Goal: Task Accomplishment & Management: Manage account settings

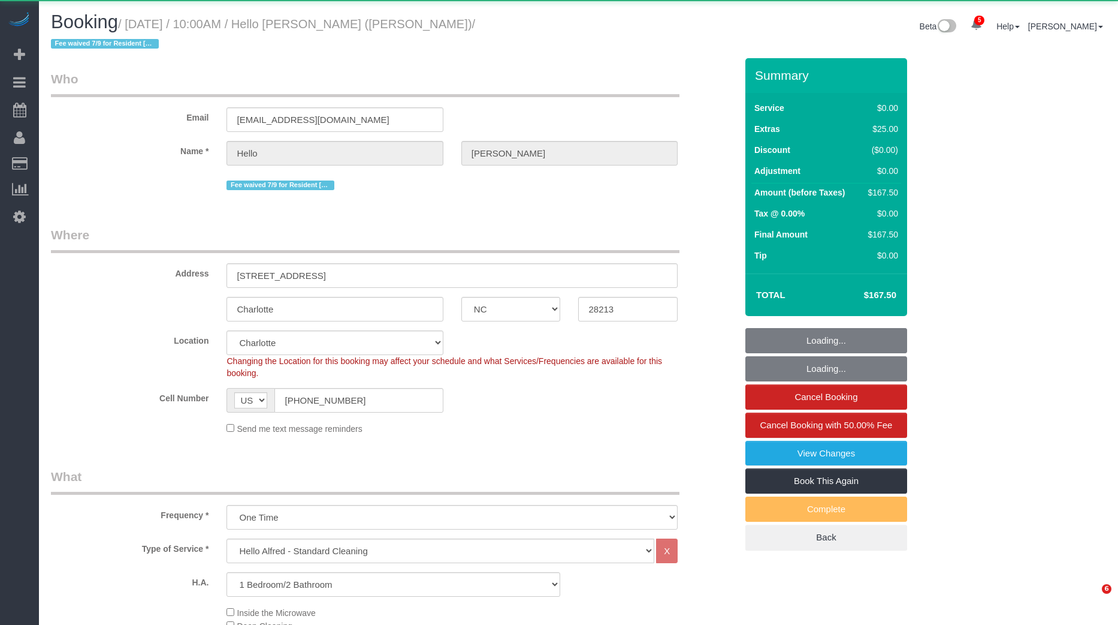
select select "NC"
select select "2"
select select "spot92"
select select "number:89"
select select "number:90"
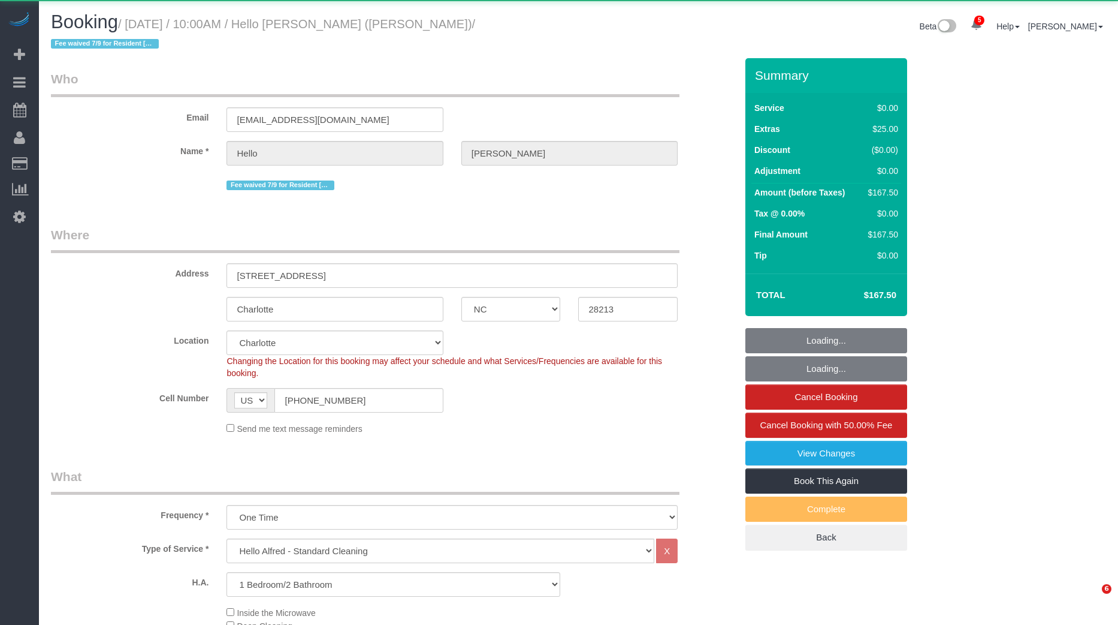
select select "number:13"
select select "number:5"
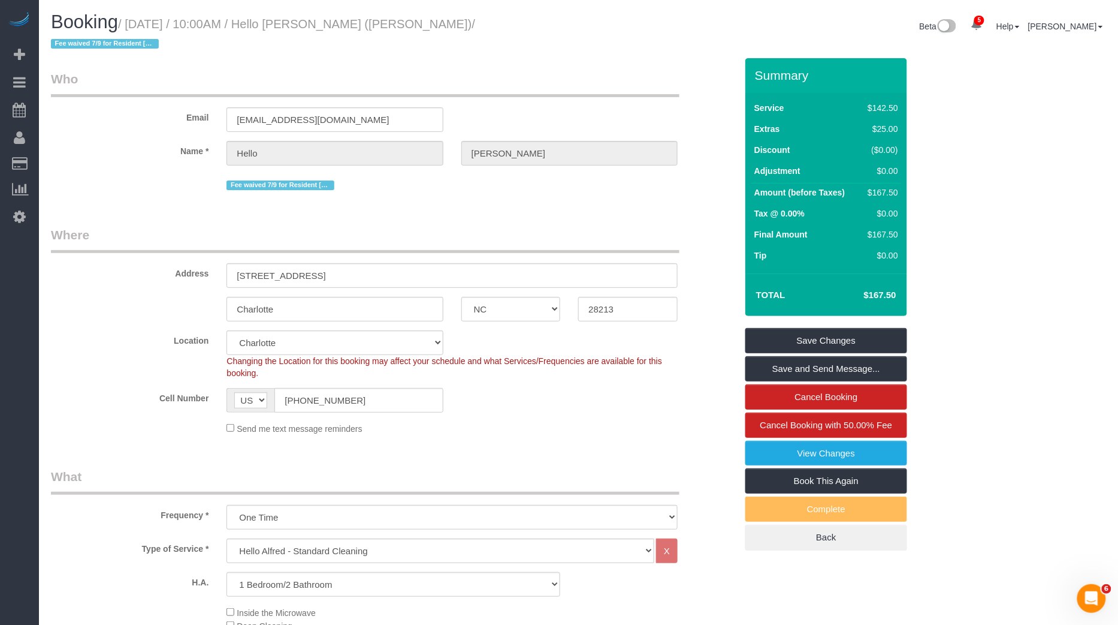
drag, startPoint x: 134, startPoint y: 24, endPoint x: 415, endPoint y: 28, distance: 281.1
click at [415, 28] on small "/ [DATE] / 10:00AM / Hello [PERSON_NAME] ([PERSON_NAME]) / Fee waived 7/9 for R…" at bounding box center [263, 34] width 424 height 34
copy small "[DATE] / 10:00AM / Hello [PERSON_NAME] ([PERSON_NAME])"
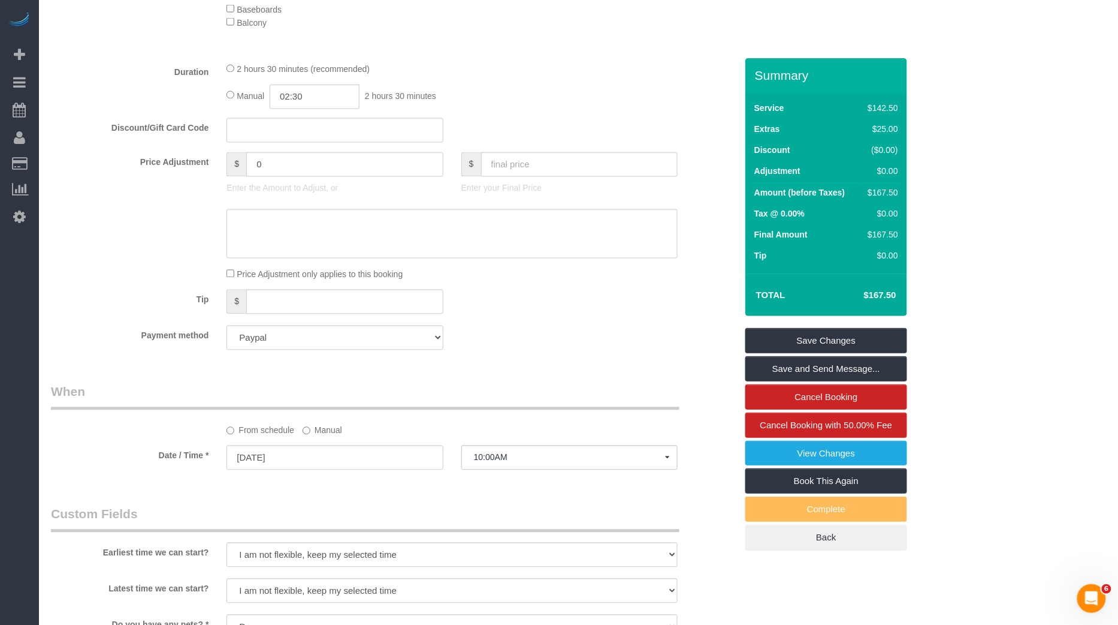
scroll to position [1480, 0]
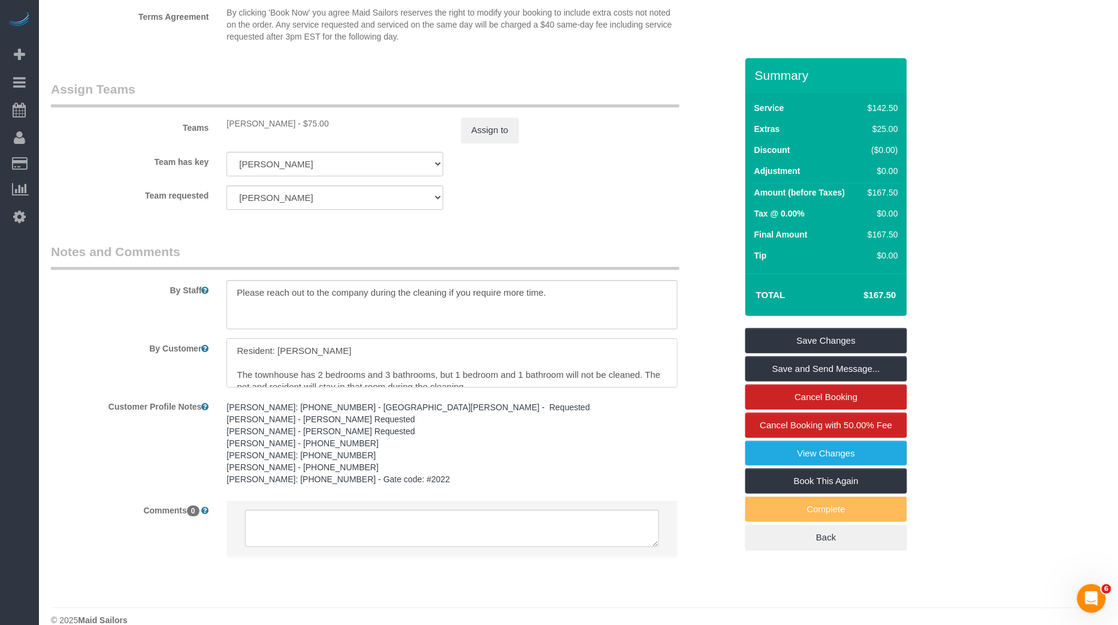
click at [304, 338] on textarea at bounding box center [452, 362] width 451 height 49
click at [304, 338] on textarea "To enrich screen reader interactions, please activate Accessibility in Grammarl…" at bounding box center [452, 362] width 451 height 49
drag, startPoint x: 226, startPoint y: 103, endPoint x: 293, endPoint y: 102, distance: 67.1
click at [293, 117] on div "[PERSON_NAME] - $75.00" at bounding box center [335, 123] width 234 height 12
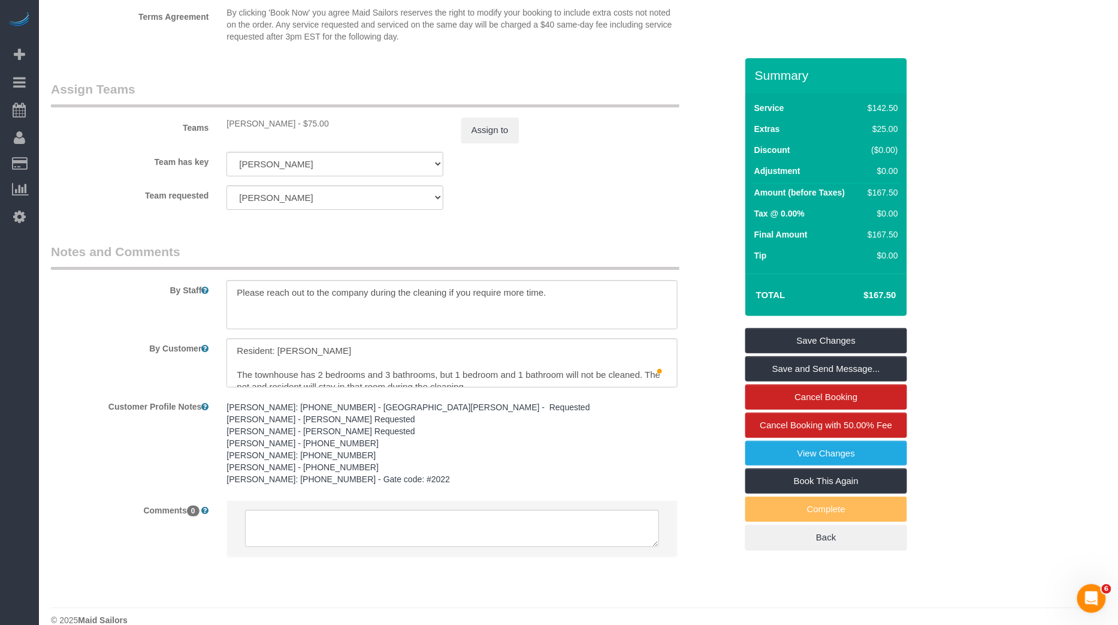
copy div "[PERSON_NAME]"
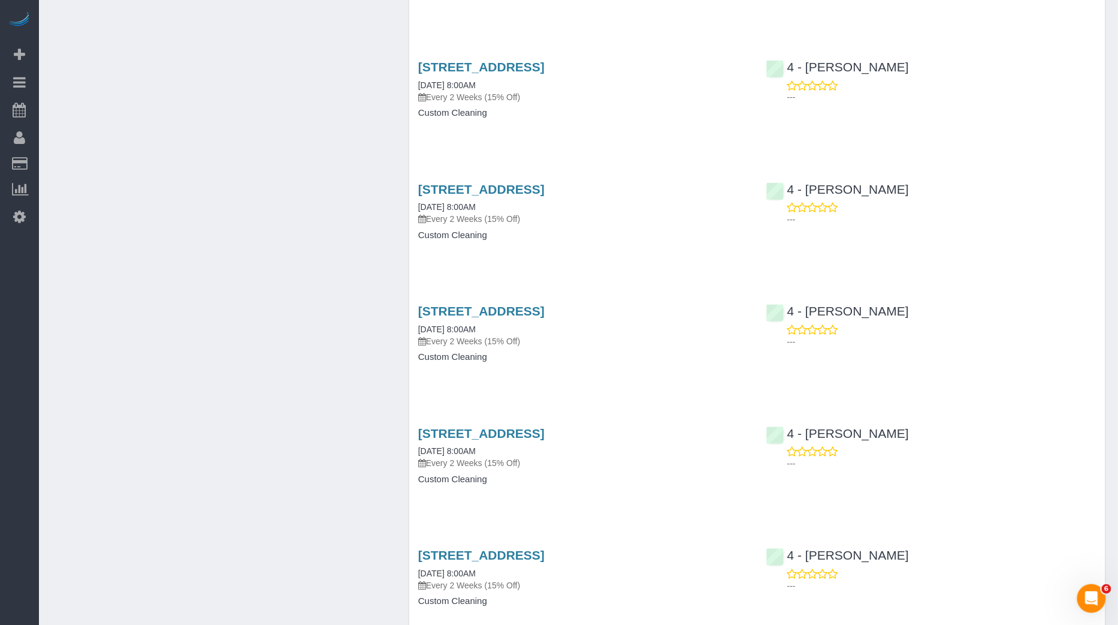
scroll to position [2972, 0]
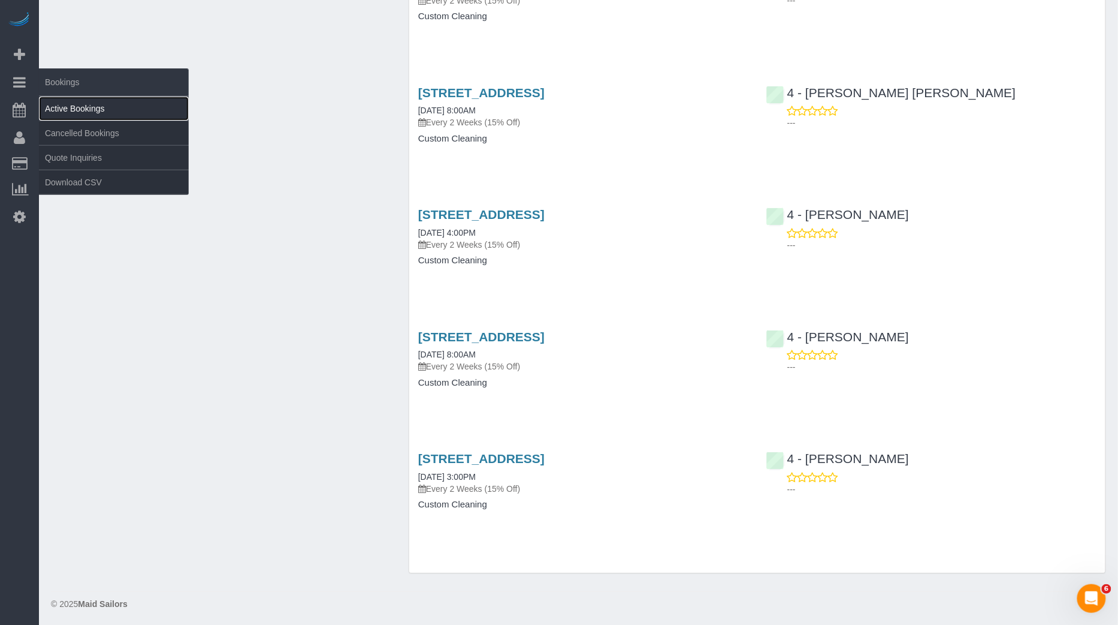
click at [72, 104] on link "Active Bookings" at bounding box center [114, 108] width 150 height 24
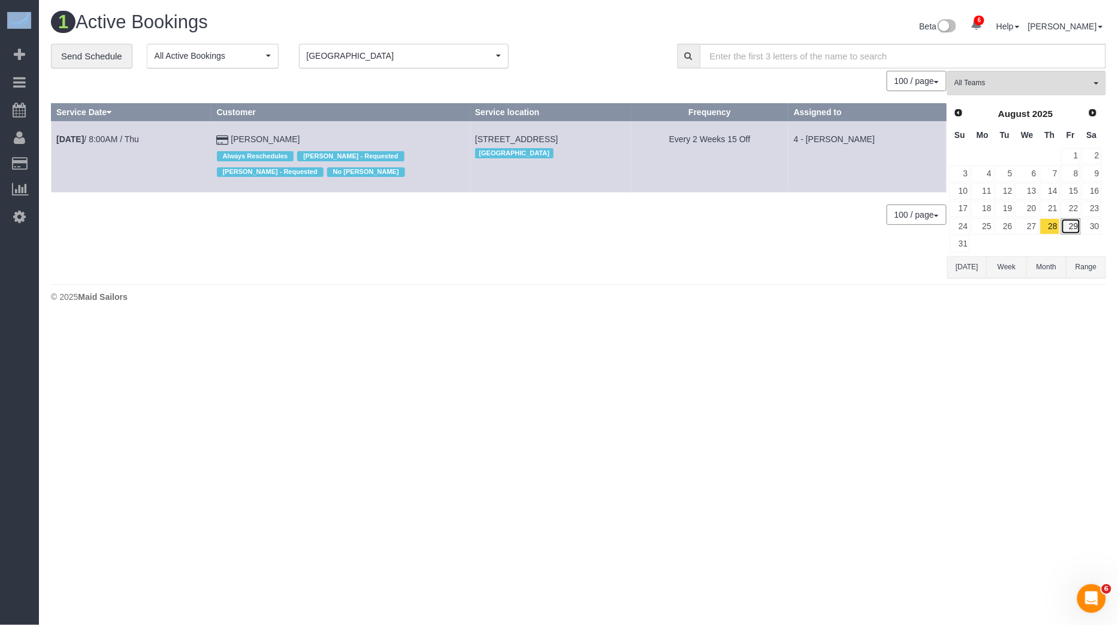
click at [1070, 222] on link "29" at bounding box center [1071, 226] width 20 height 16
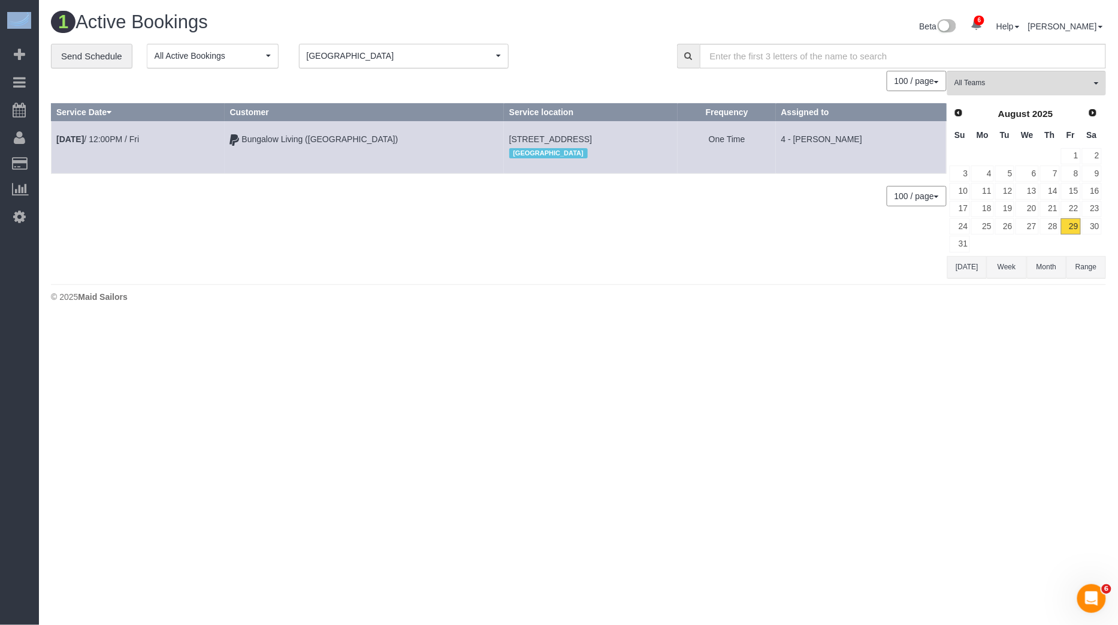
click at [433, 59] on span "[GEOGRAPHIC_DATA]" at bounding box center [400, 56] width 186 height 12
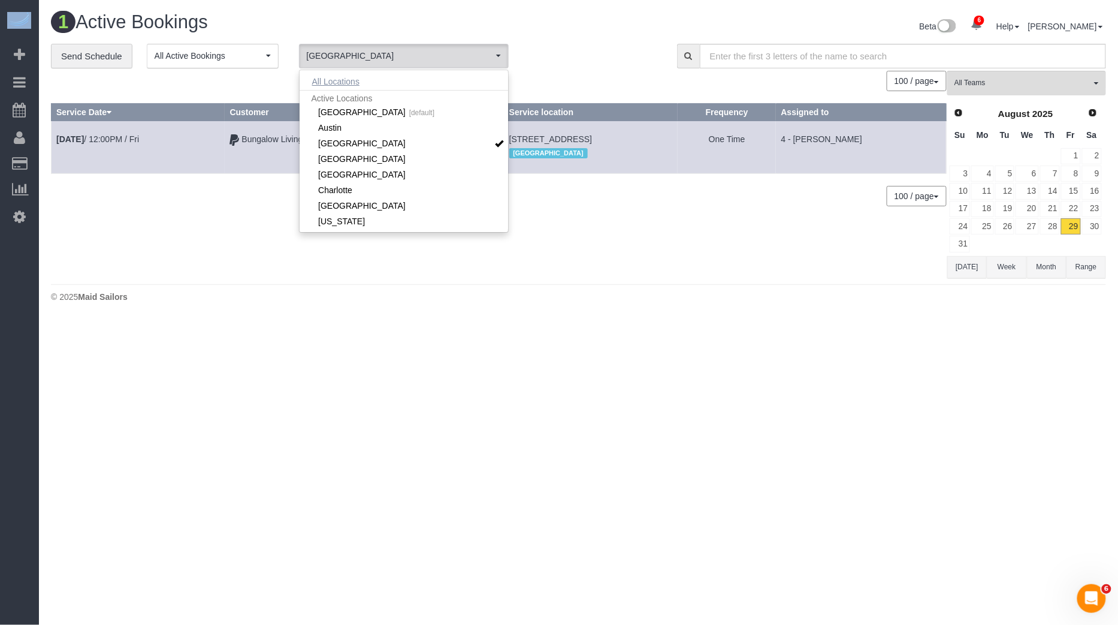
click at [365, 87] on button "All Locations" at bounding box center [336, 81] width 73 height 17
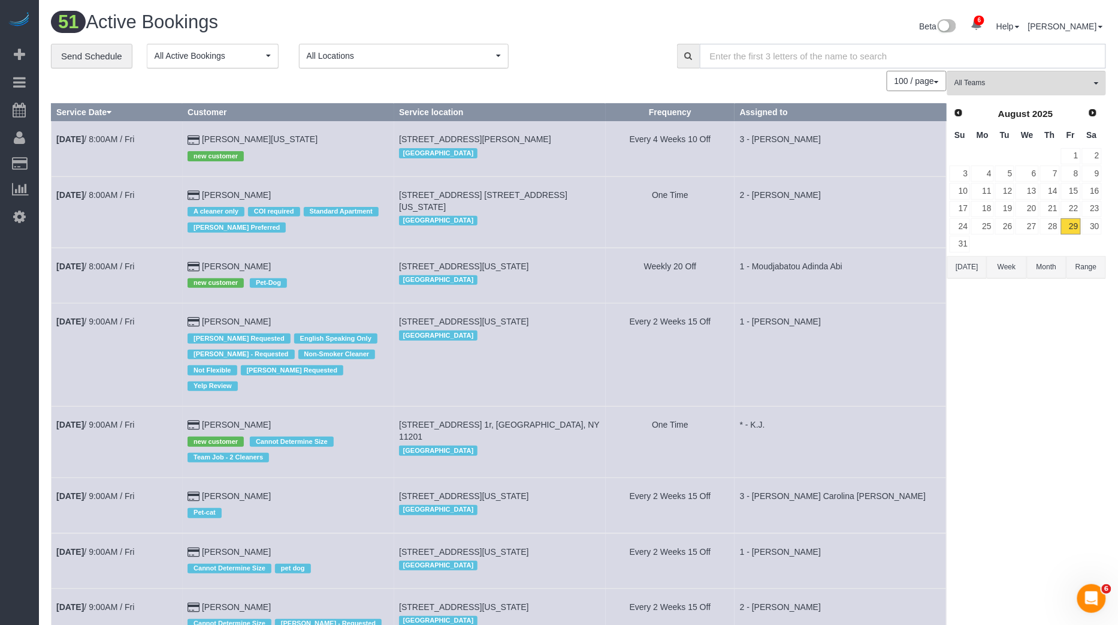
click at [876, 50] on input "text" at bounding box center [903, 56] width 406 height 25
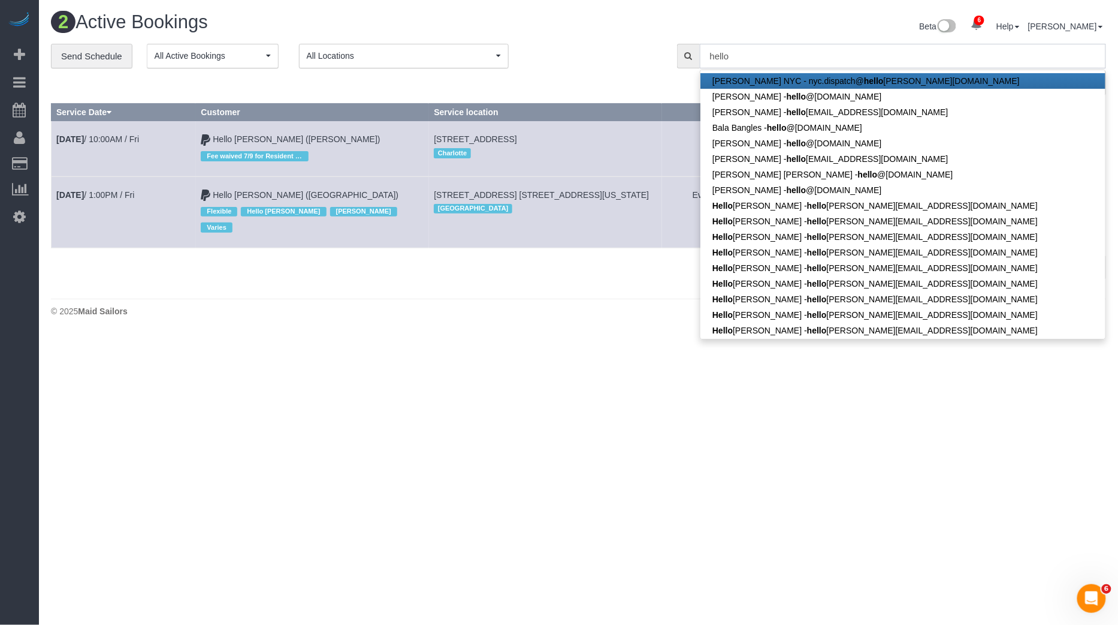
type input "hello"
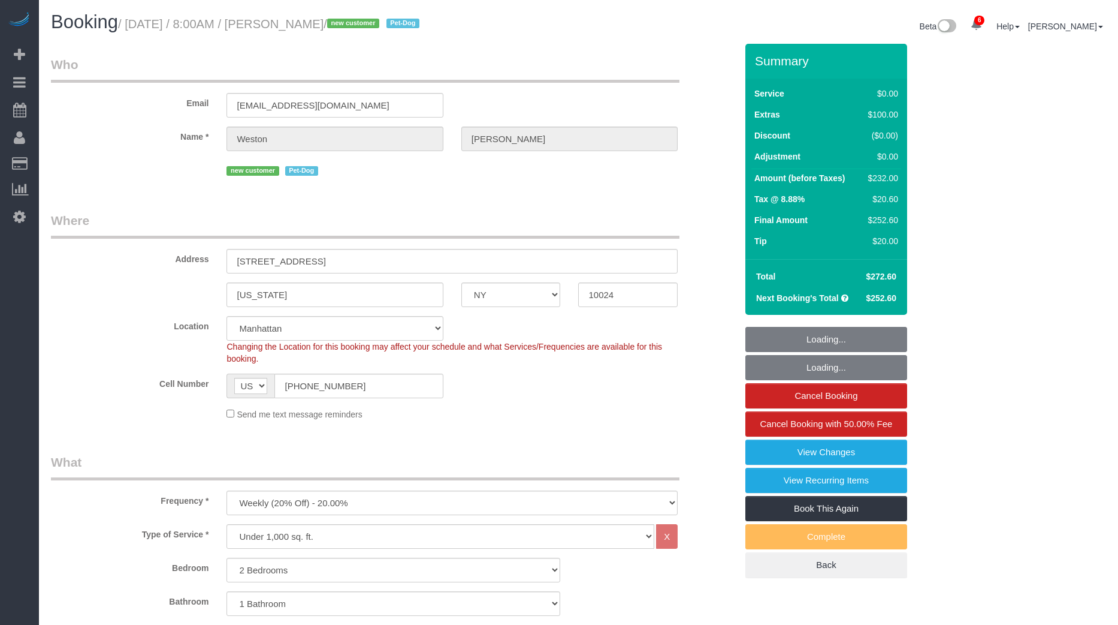
select select "NY"
select select "2"
select select "spot1"
select select "number:57"
select select "number:72"
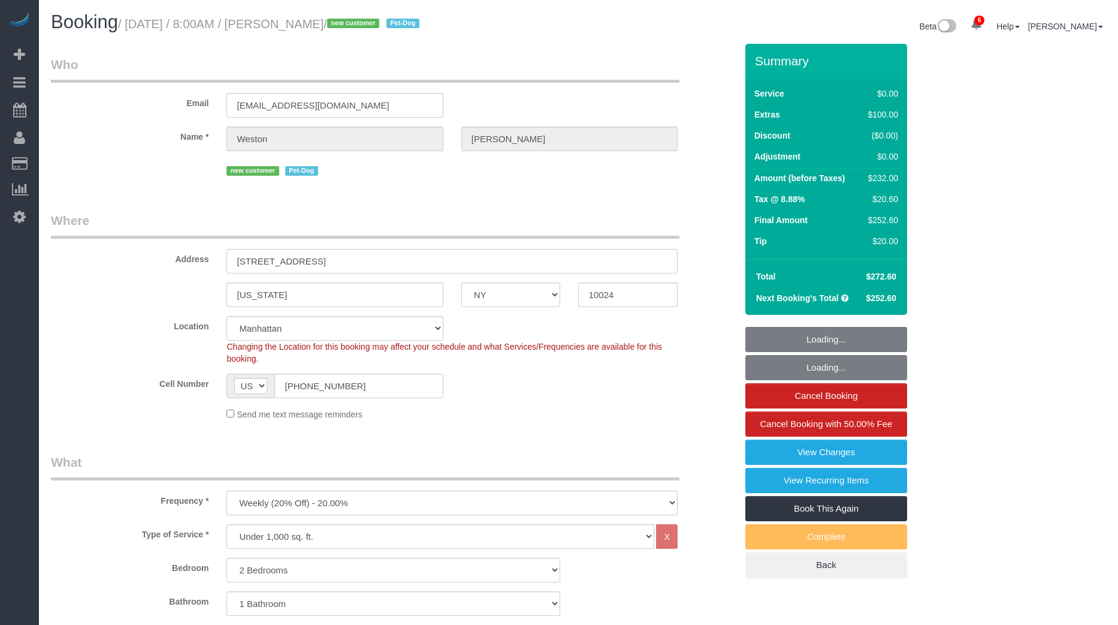
select select "number:13"
select select "number:6"
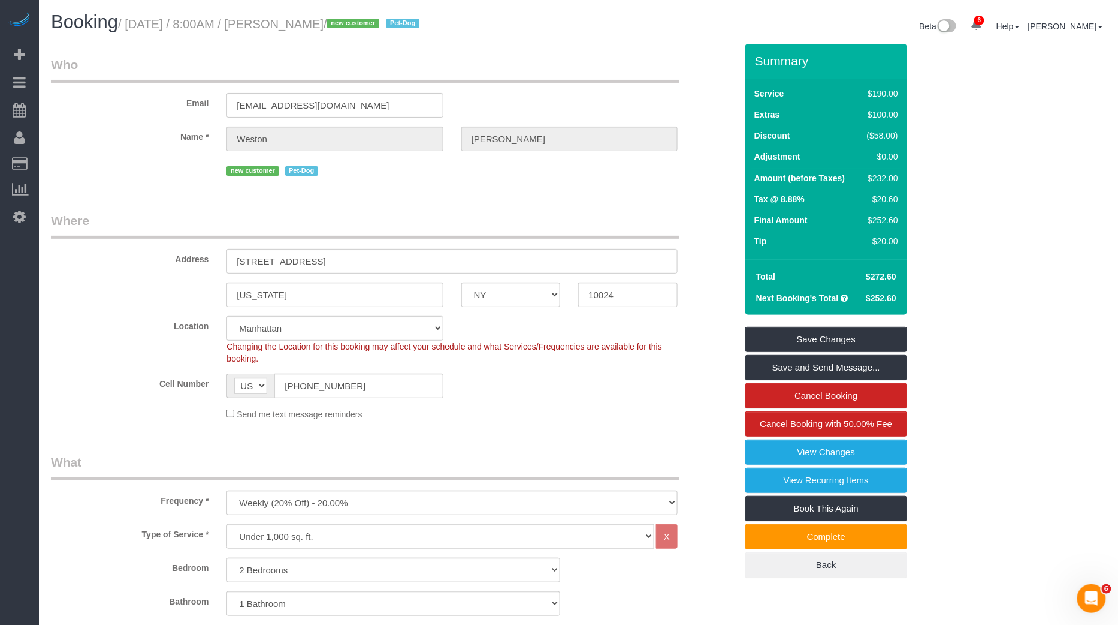
drag, startPoint x: 182, startPoint y: 26, endPoint x: 346, endPoint y: 28, distance: 164.2
click at [346, 28] on small "/ August 29, 2025 / 8:00AM / Weston Litz / new customer Pet-Dog" at bounding box center [270, 23] width 305 height 13
click at [352, 25] on span "/ new customer Pet-Dog" at bounding box center [373, 23] width 99 height 13
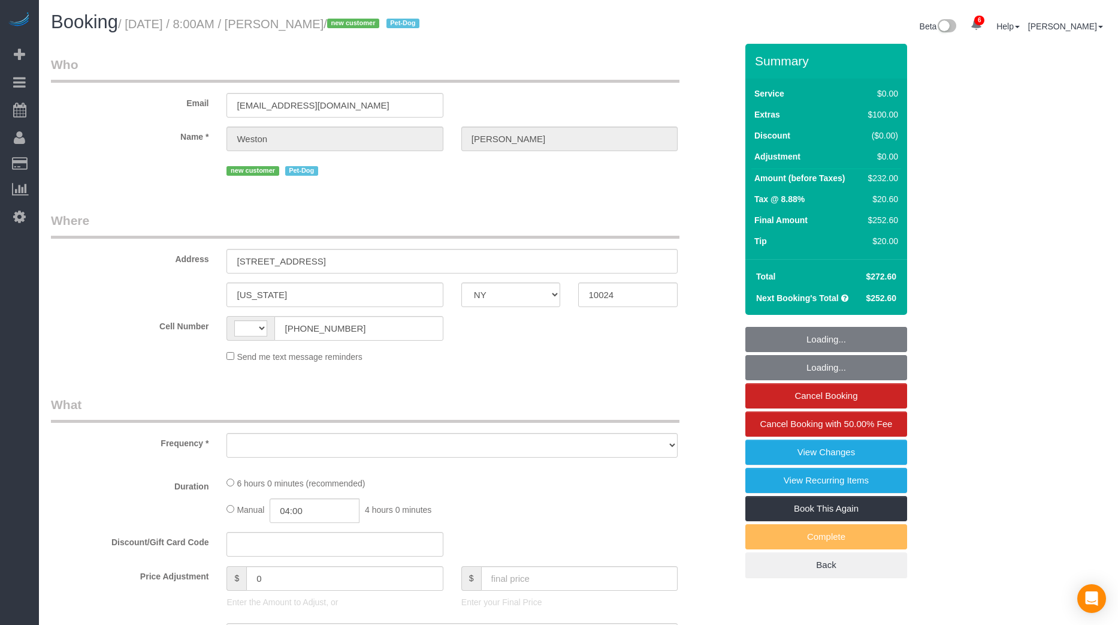
select select "NY"
select select "2"
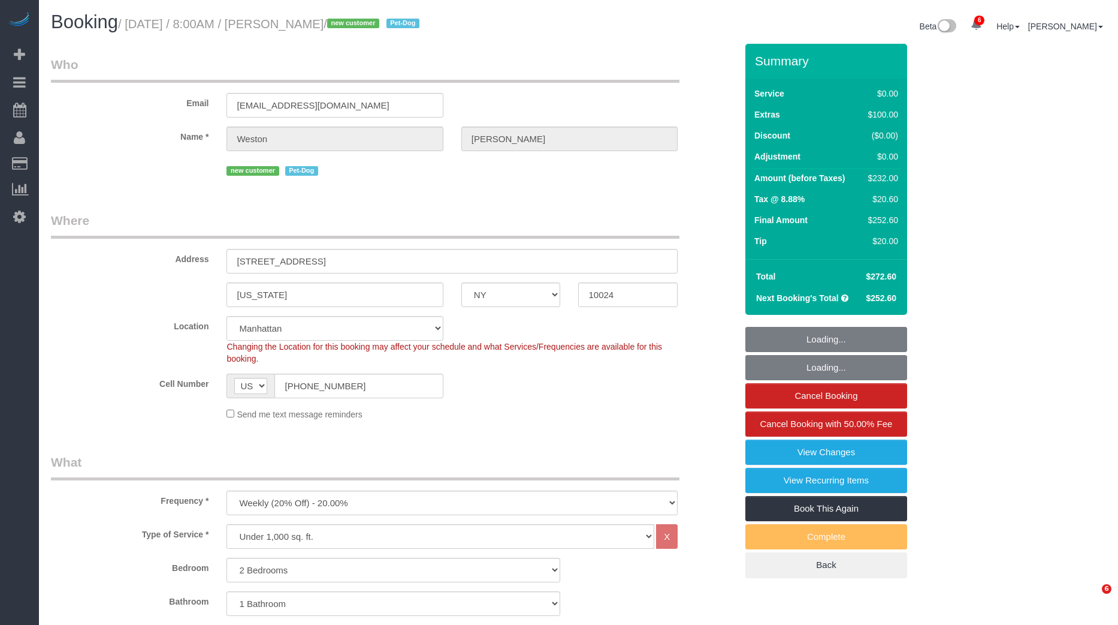
select select "string:US"
select select "object:687"
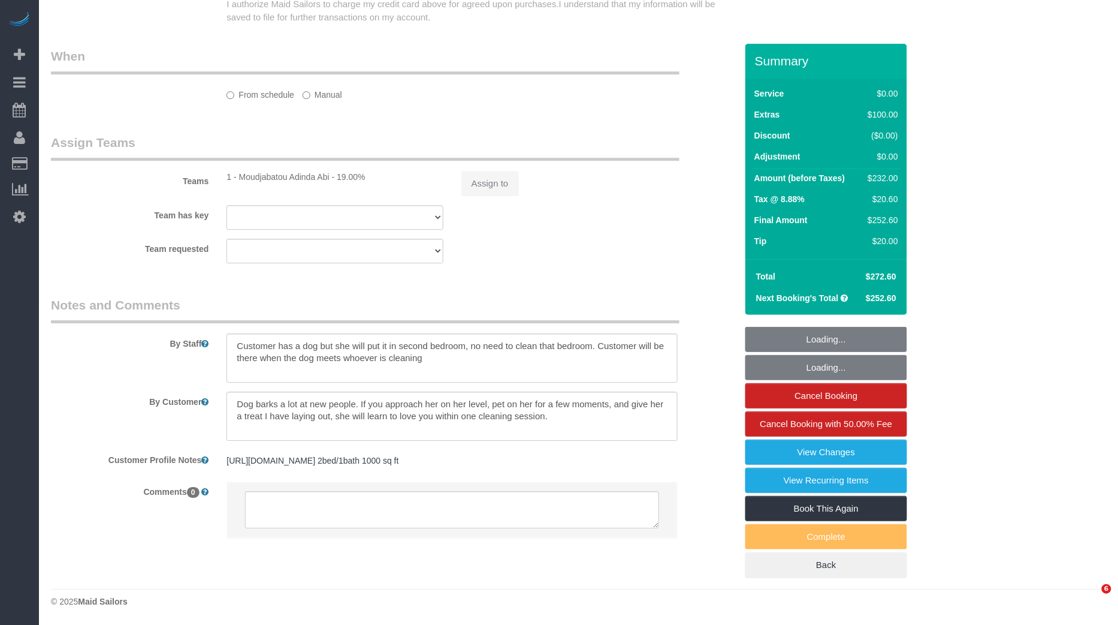
select select "number:57"
select select "number:72"
select select "number:13"
select select "number:6"
select select "2"
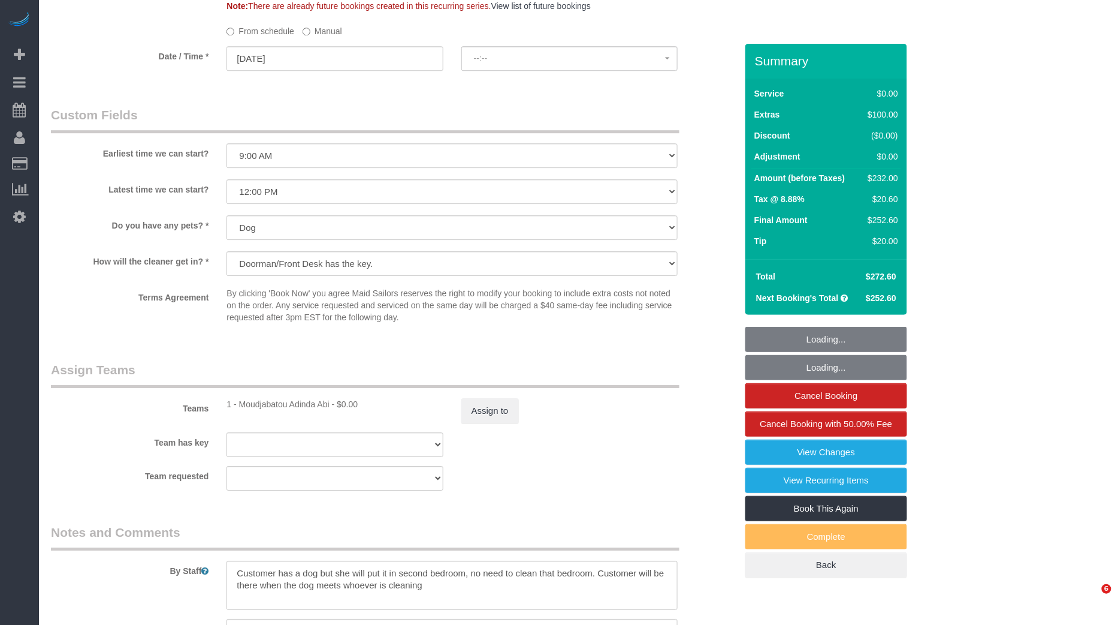
select select "object:1342"
select select "string:stripe-pm_1S0kuA4VGloSiKo7TQT4BI7k"
select select "spot1"
